Goal: Task Accomplishment & Management: Manage account settings

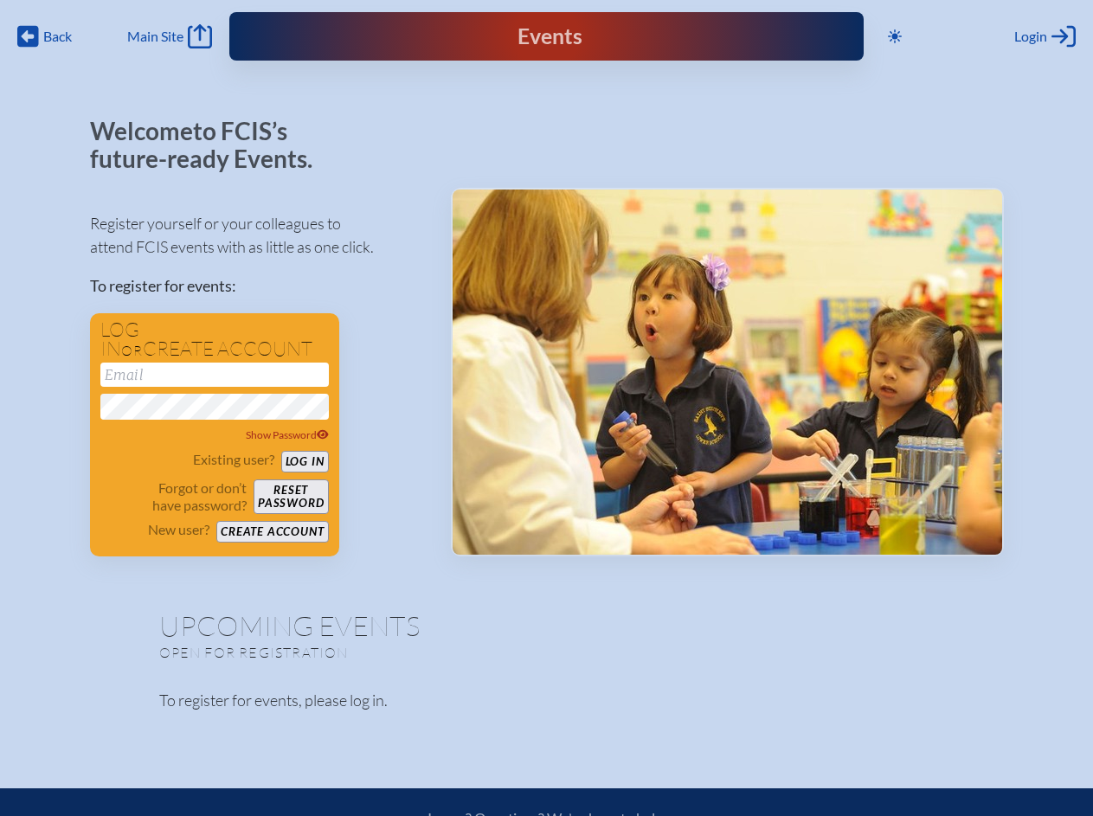
click at [45, 36] on span "Back" at bounding box center [57, 36] width 29 height 17
click at [895, 36] on icon at bounding box center [895, 36] width 14 height 14
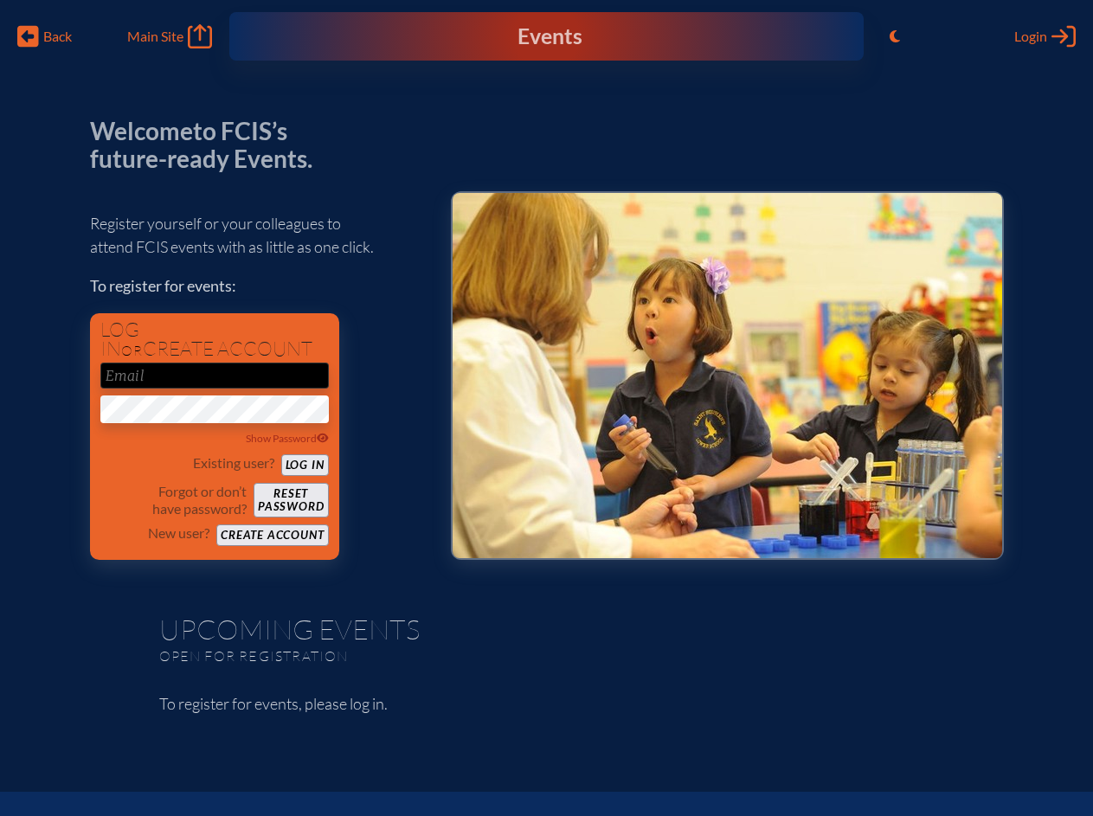
click at [1045, 36] on span "Login" at bounding box center [1030, 36] width 33 height 17
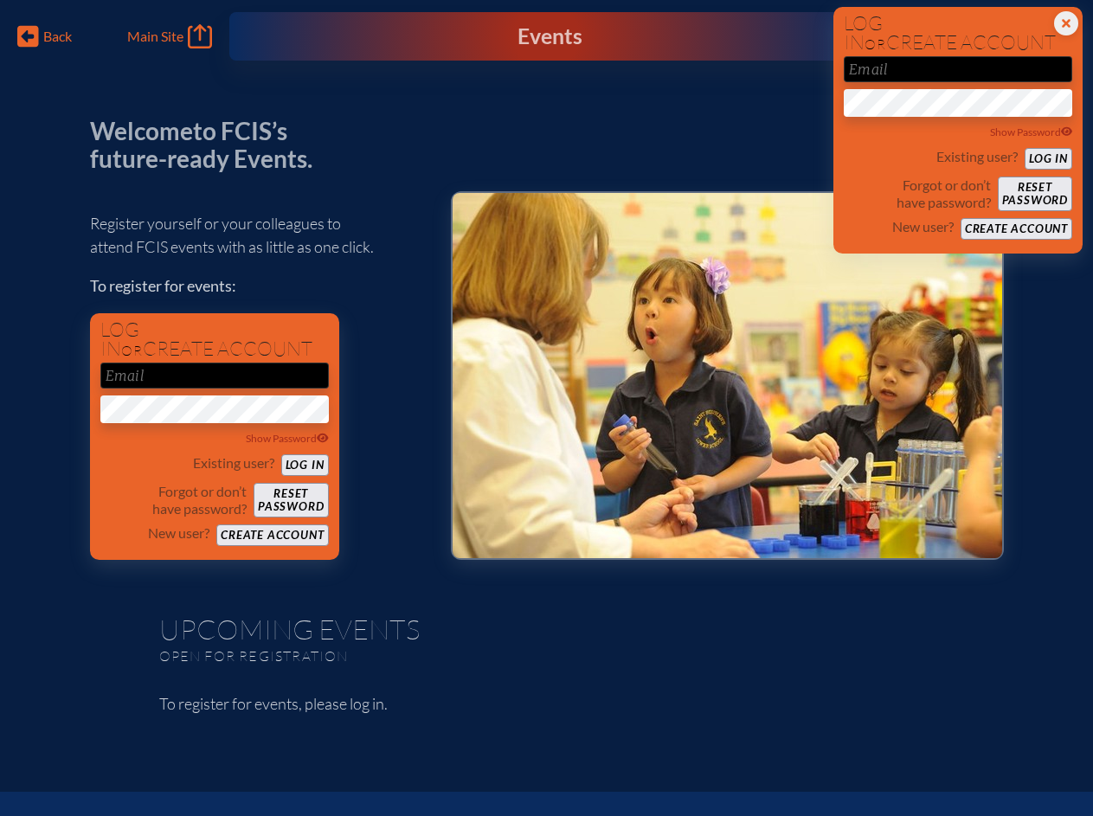
click at [215, 435] on div "Show Password" at bounding box center [214, 438] width 228 height 17
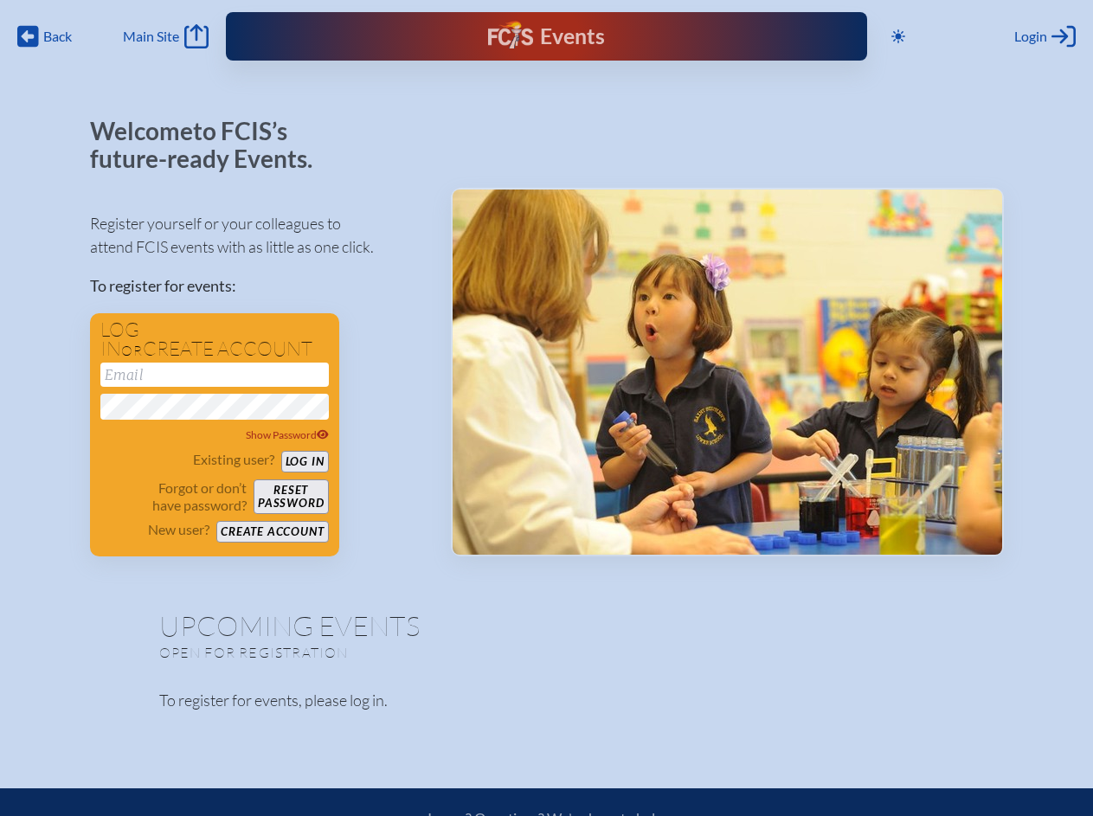
click at [45, 36] on span "Back" at bounding box center [57, 36] width 29 height 17
click at [898, 36] on icon at bounding box center [898, 36] width 14 height 14
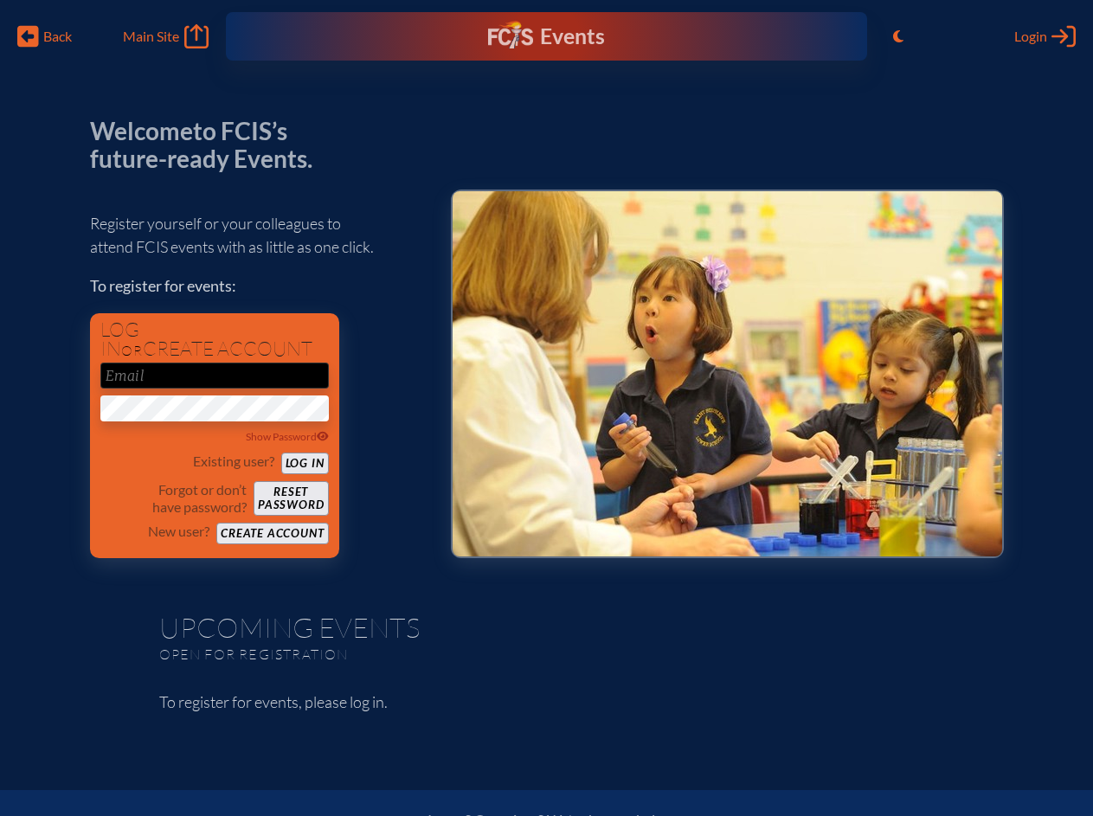
click at [1045, 36] on span "Login" at bounding box center [1030, 36] width 33 height 17
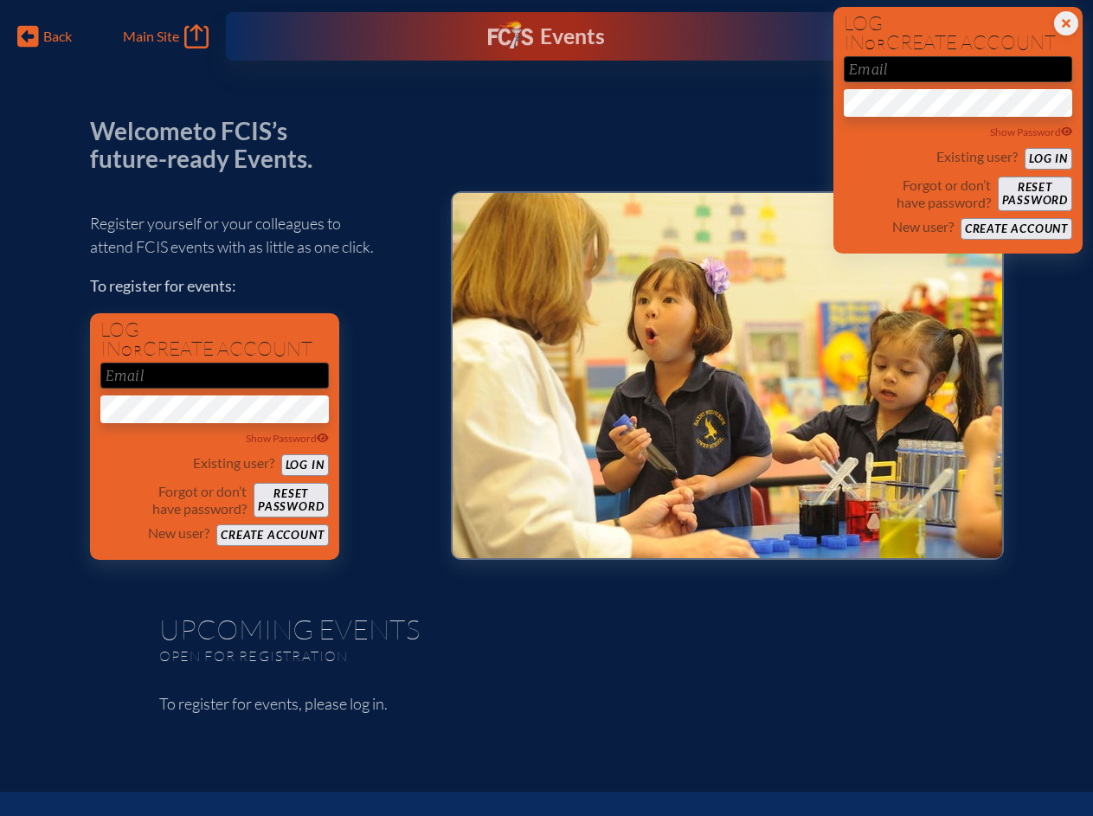
click at [215, 435] on div "Show Password" at bounding box center [214, 438] width 228 height 17
